Goal: Task Accomplishment & Management: Complete application form

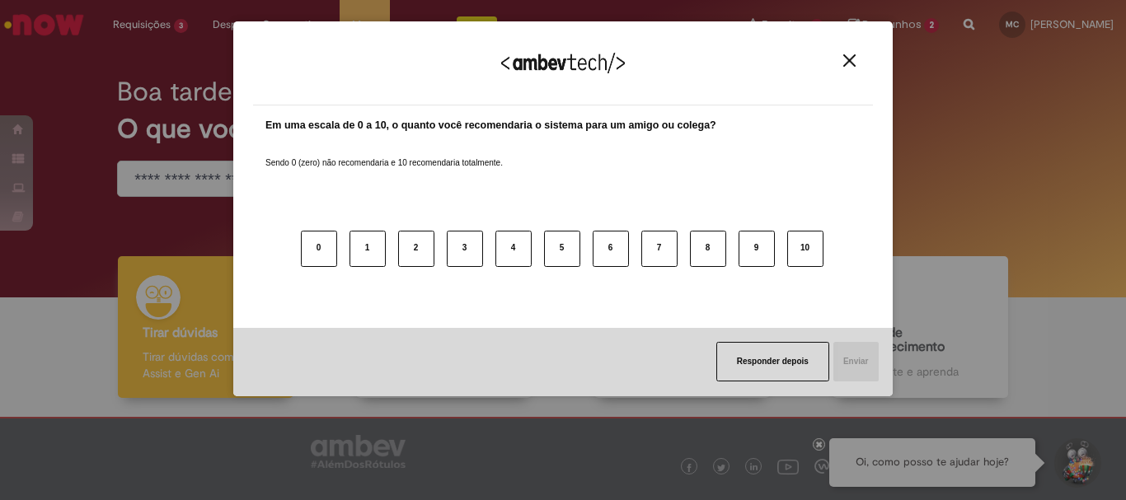
click at [845, 63] on img "Close" at bounding box center [849, 60] width 12 height 12
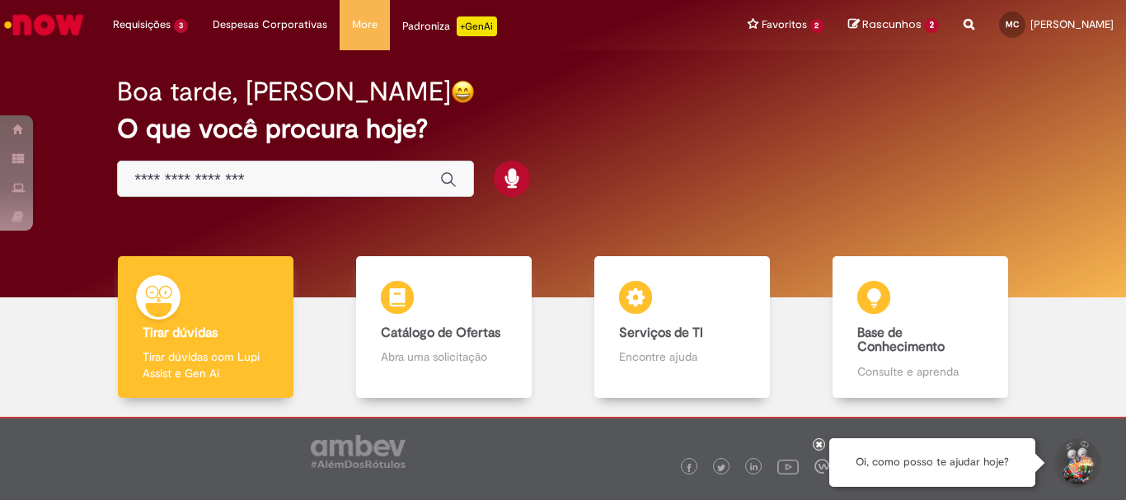
click at [328, 191] on div "Global" at bounding box center [295, 179] width 357 height 37
click at [316, 183] on input "Basta digitar aqui" at bounding box center [278, 180] width 289 height 19
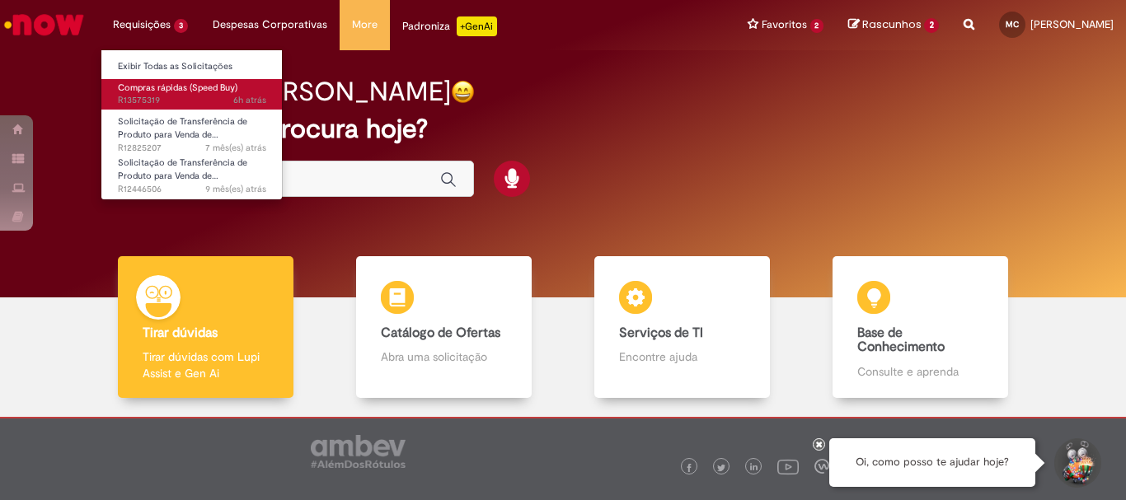
click at [184, 92] on span "Compras rápidas (Speed Buy)" at bounding box center [178, 88] width 120 height 12
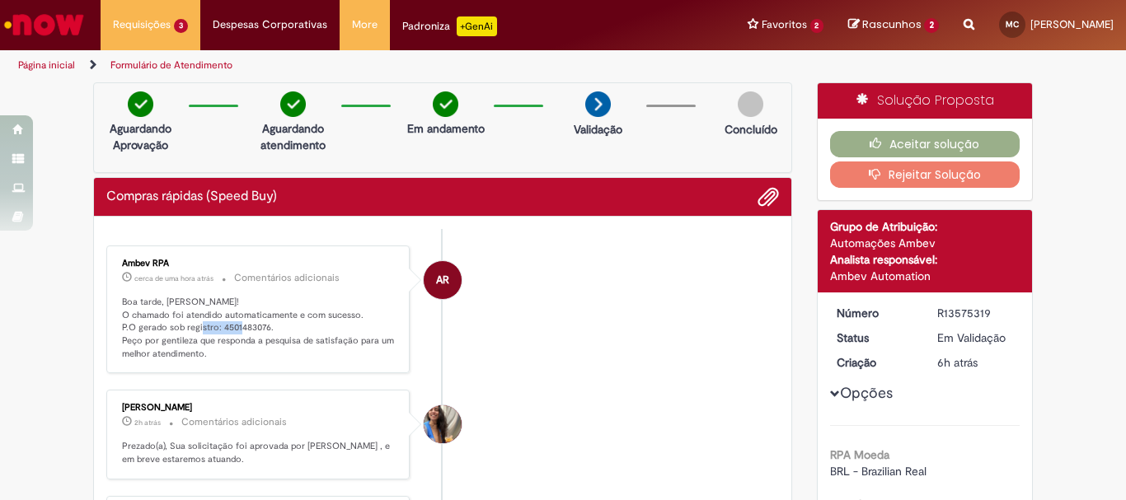
drag, startPoint x: 215, startPoint y: 326, endPoint x: 261, endPoint y: 324, distance: 45.4
click at [261, 324] on p "Boa tarde, [PERSON_NAME]! O chamado foi atendido automaticamente e com sucesso.…" at bounding box center [259, 328] width 275 height 65
copy p "4501483076"
click at [899, 143] on button "Aceitar solução" at bounding box center [925, 144] width 190 height 26
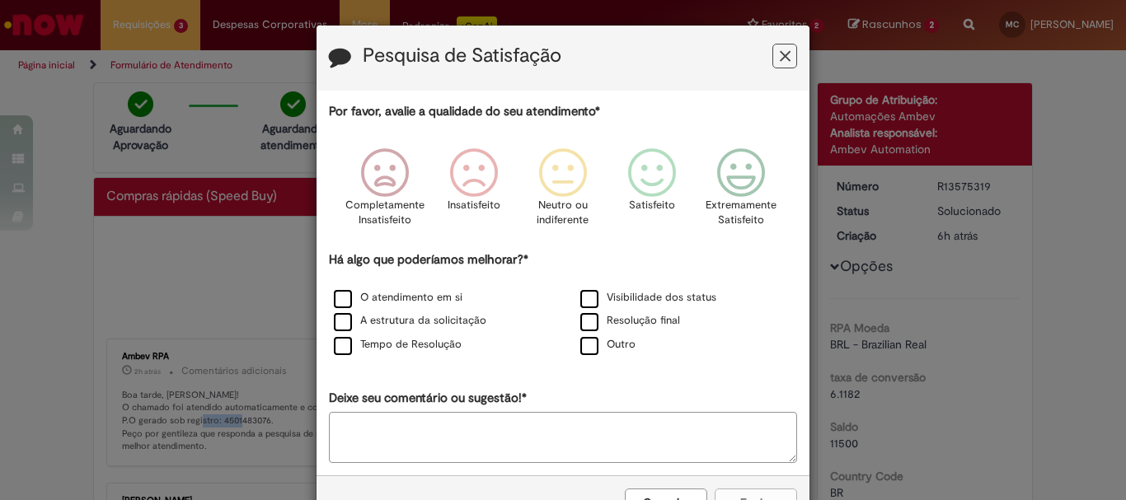
click at [780, 63] on icon "Feedback" at bounding box center [785, 56] width 11 height 17
